Goal: Information Seeking & Learning: Learn about a topic

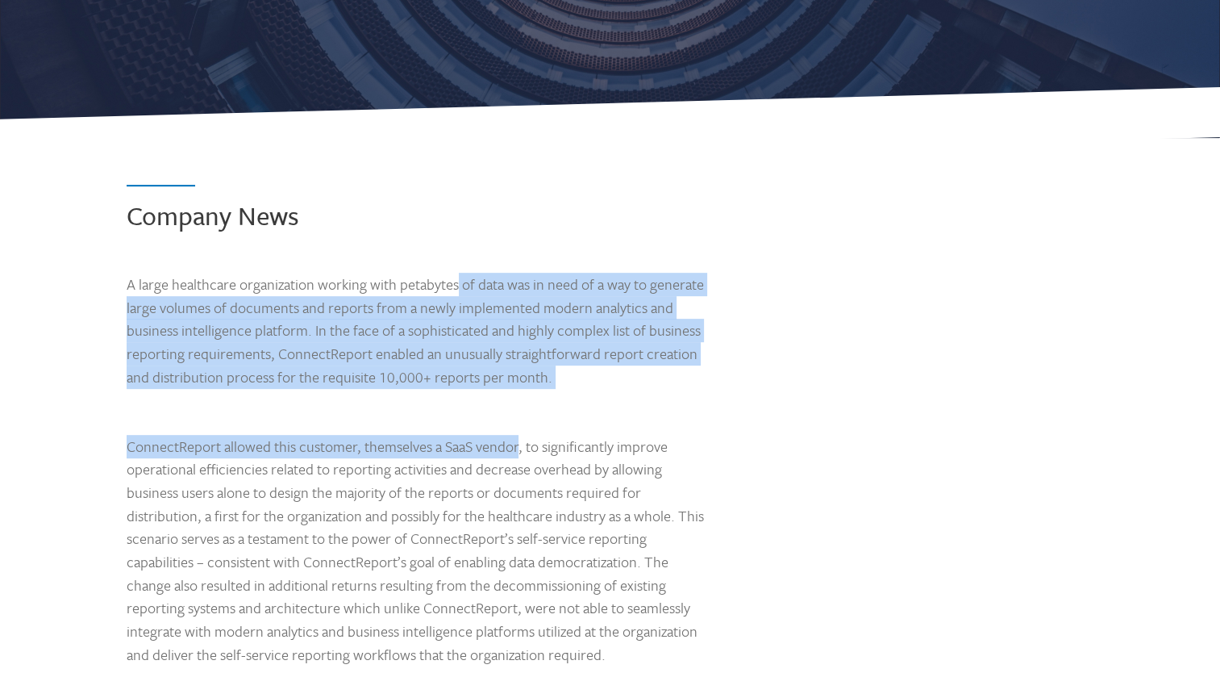
drag, startPoint x: 460, startPoint y: 290, endPoint x: 473, endPoint y: 423, distance: 133.8
click at [473, 423] on div "Company News A large healthcare organization working with petabytes of data was…" at bounding box center [610, 445] width 1023 height 614
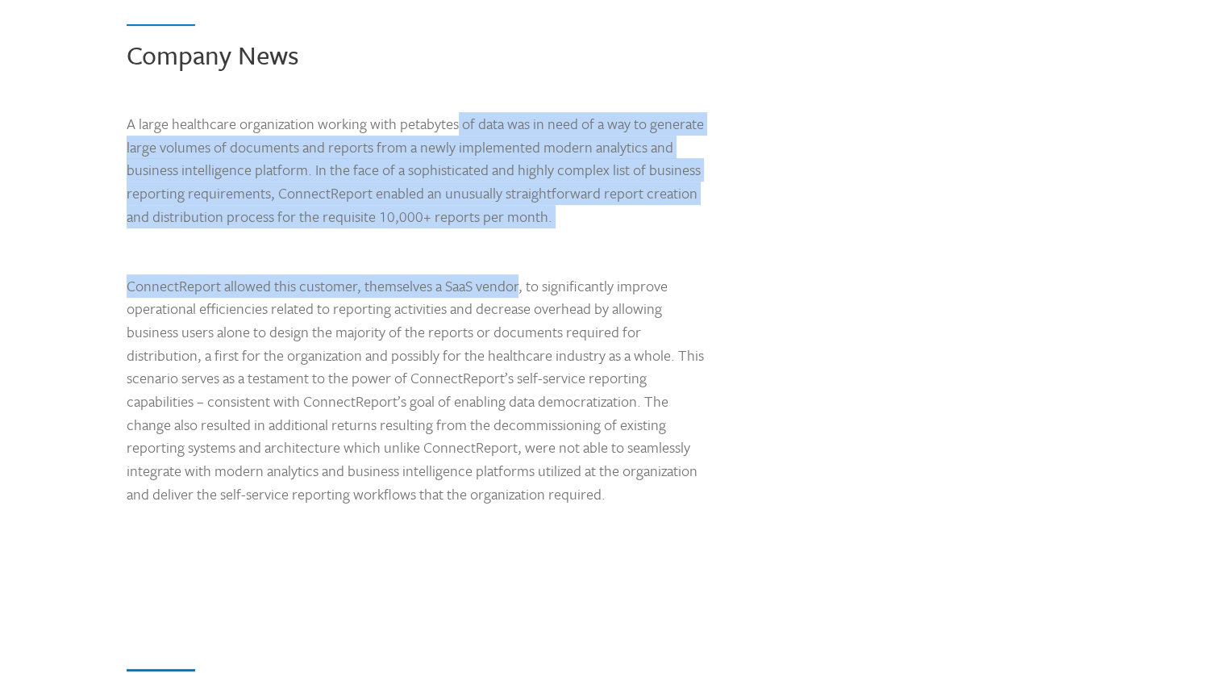
scroll to position [726, 0]
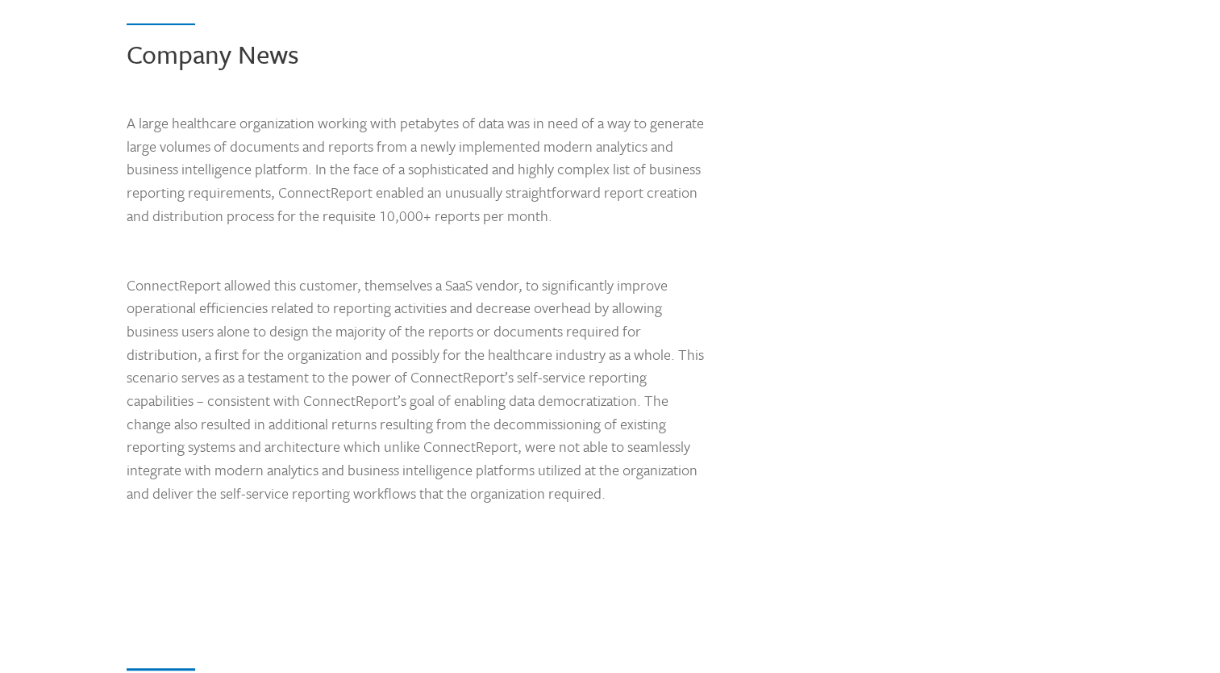
click at [401, 327] on p "ConnectReport allowed this customer, themselves a SaaS vendor, to significantly…" at bounding box center [421, 388] width 589 height 231
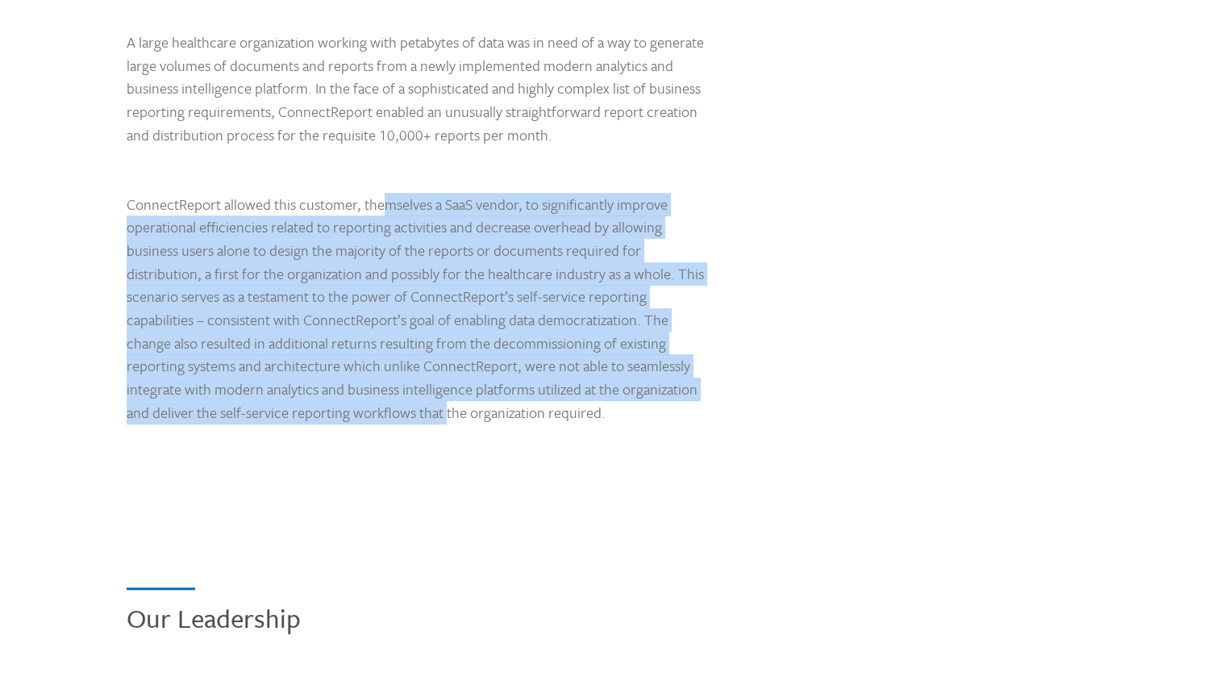
drag, startPoint x: 339, startPoint y: 215, endPoint x: 407, endPoint y: 416, distance: 212.7
click at [407, 416] on p "ConnectReport allowed this customer, themselves a SaaS vendor, to significantly…" at bounding box center [421, 308] width 589 height 231
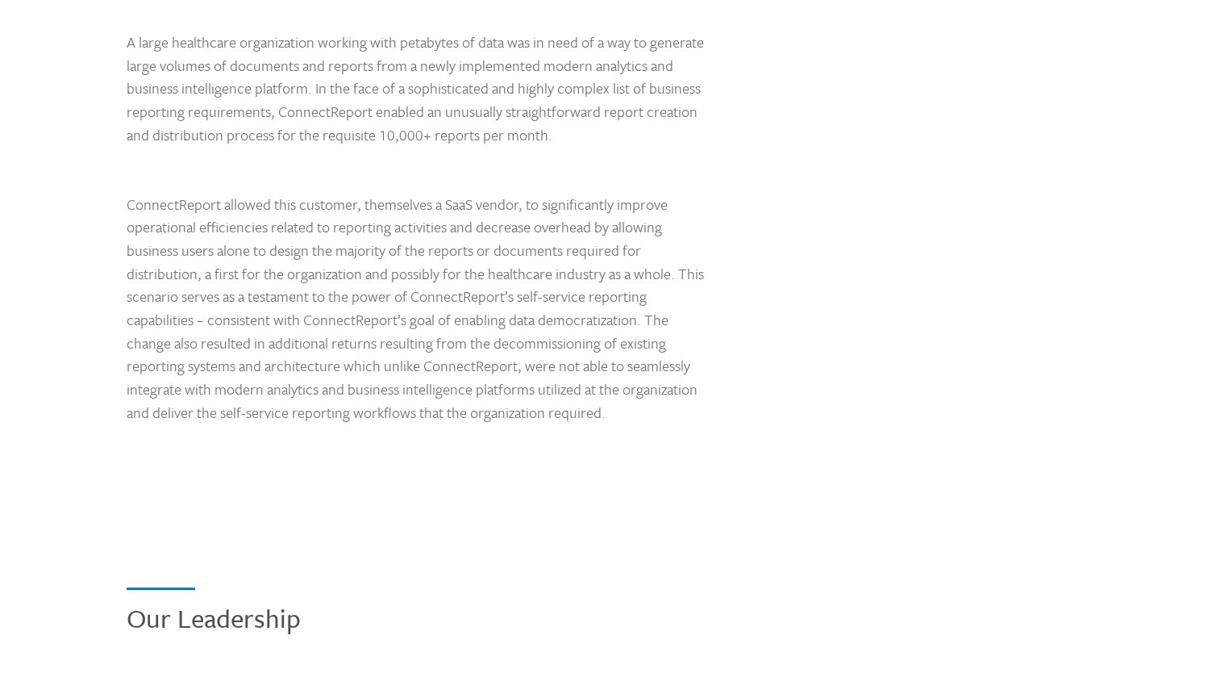
click at [474, 425] on div "Company News A large healthcare organization working with petabytes of data was…" at bounding box center [610, 203] width 1023 height 614
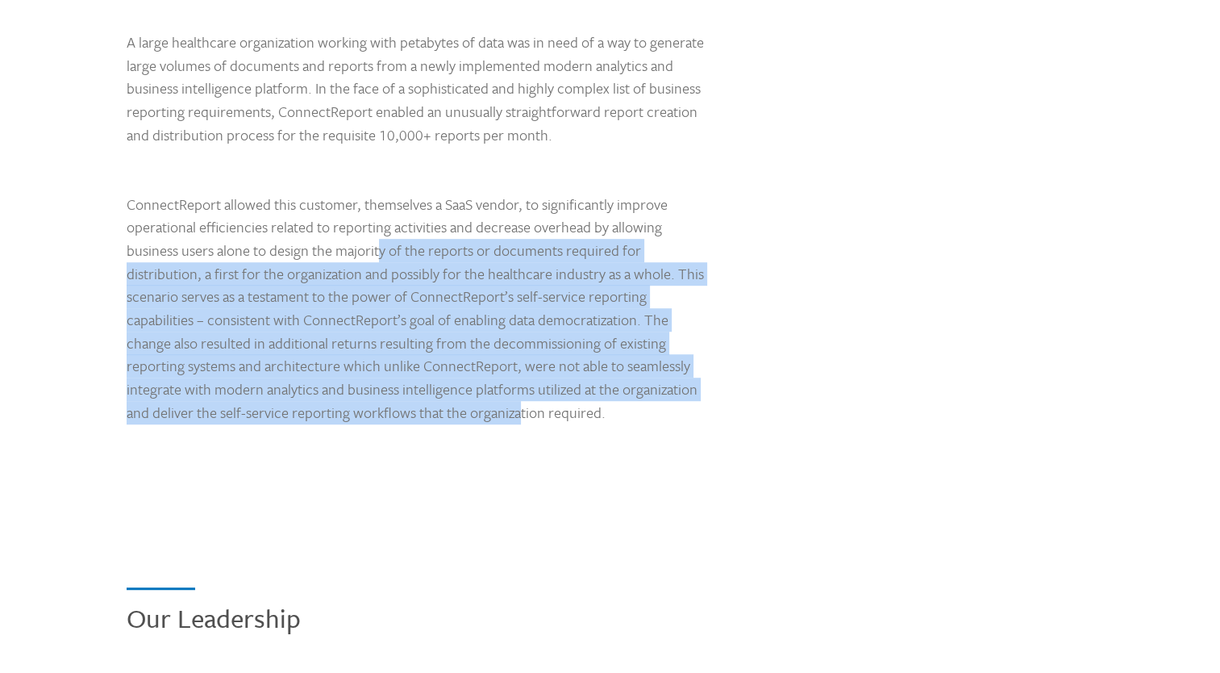
drag, startPoint x: 478, startPoint y: 425, endPoint x: 340, endPoint y: 247, distance: 225.4
click at [340, 247] on div "Company News A large healthcare organization working with petabytes of data was…" at bounding box center [610, 203] width 1023 height 614
drag, startPoint x: 340, startPoint y: 247, endPoint x: 355, endPoint y: 295, distance: 50.5
click at [340, 247] on p "ConnectReport allowed this customer, themselves a SaaS vendor, to significantly…" at bounding box center [421, 308] width 589 height 231
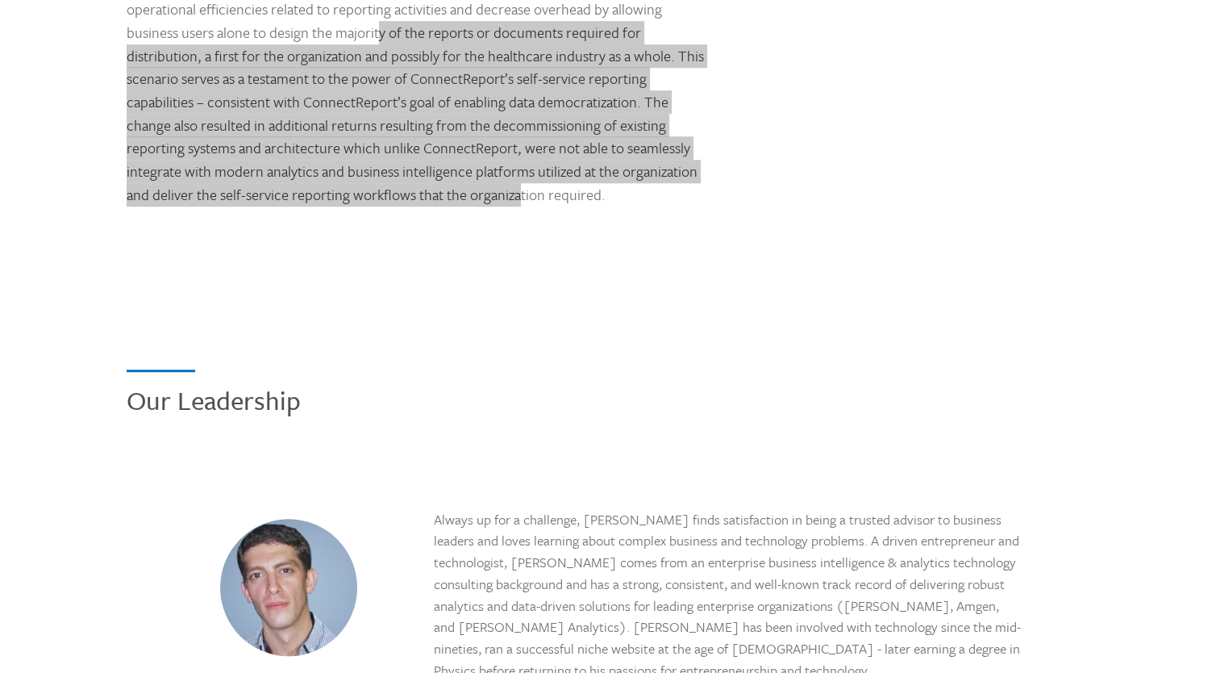
scroll to position [968, 0]
